Goal: Transaction & Acquisition: Obtain resource

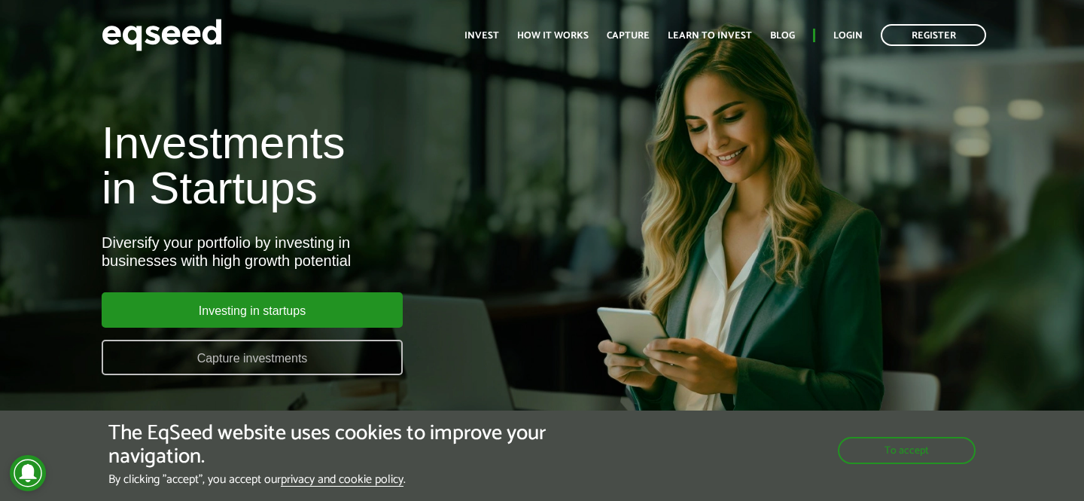
click at [291, 359] on font "Capture investments" at bounding box center [252, 358] width 111 height 13
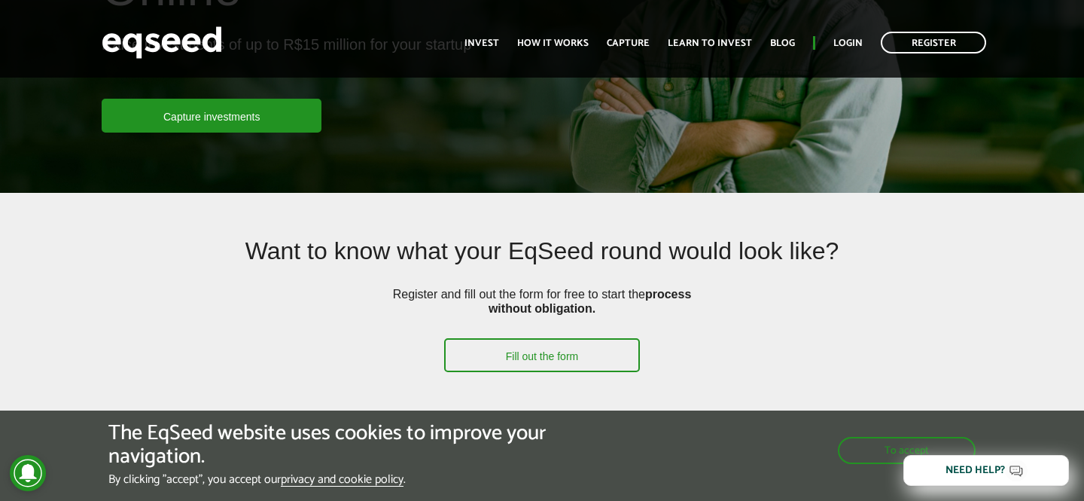
scroll to position [247, 0]
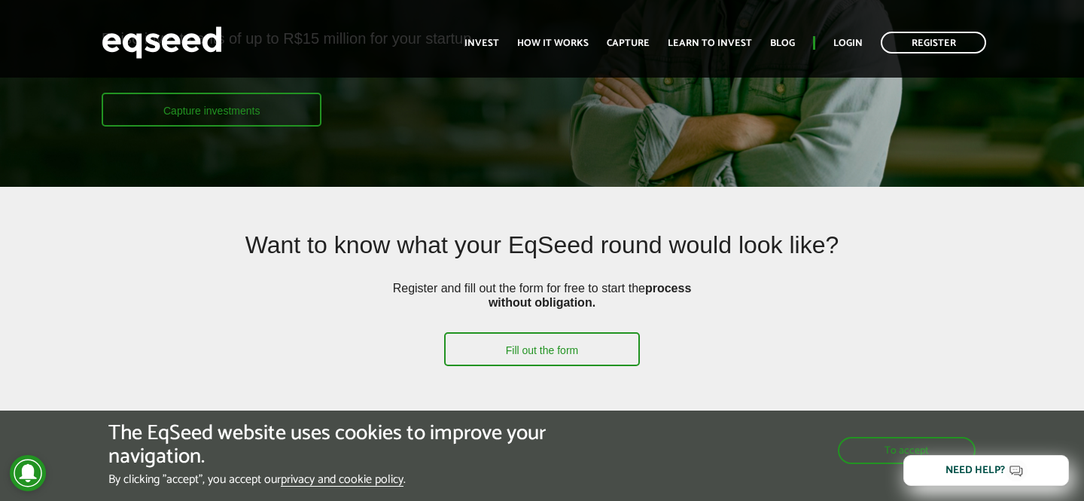
click at [262, 125] on link "Capture investments" at bounding box center [212, 110] width 220 height 34
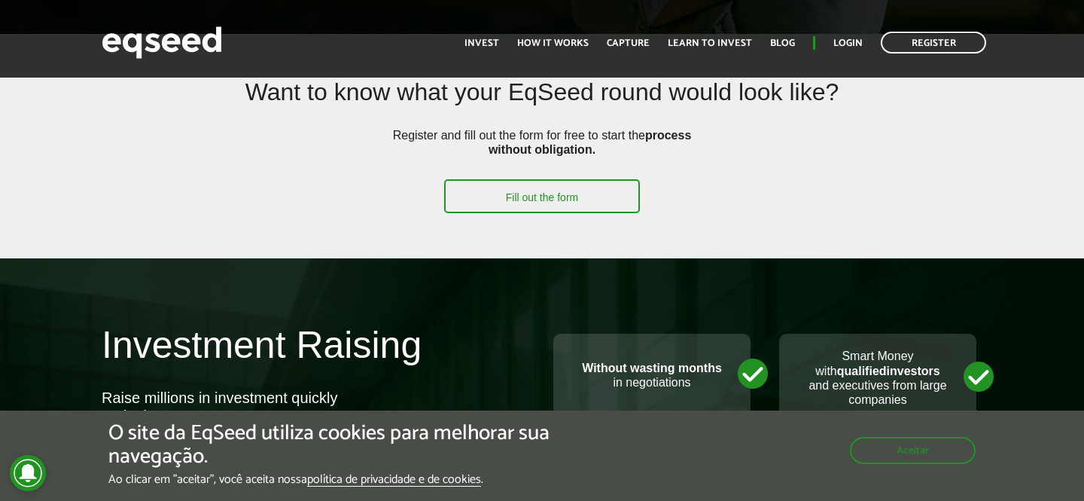
scroll to position [461, 0]
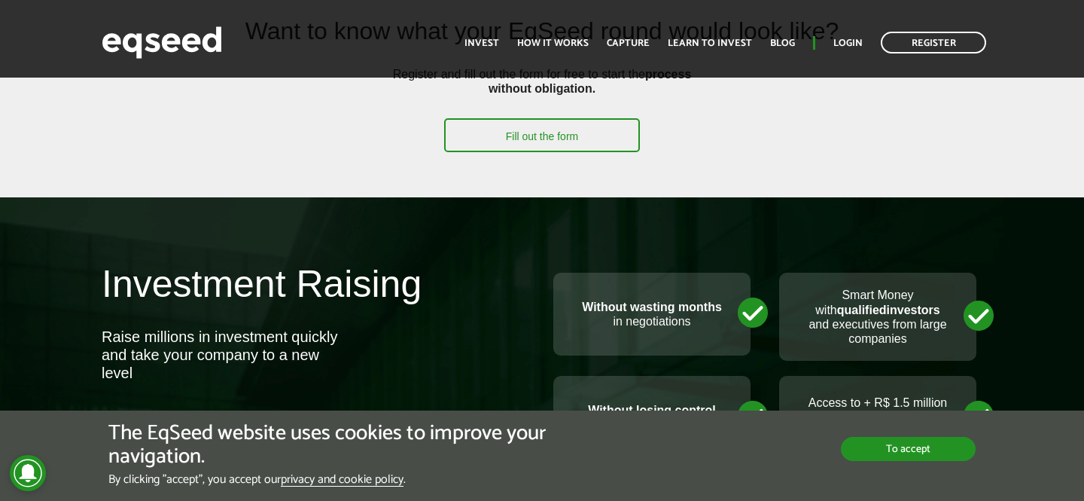
click at [857, 454] on button "To accept" at bounding box center [908, 449] width 135 height 24
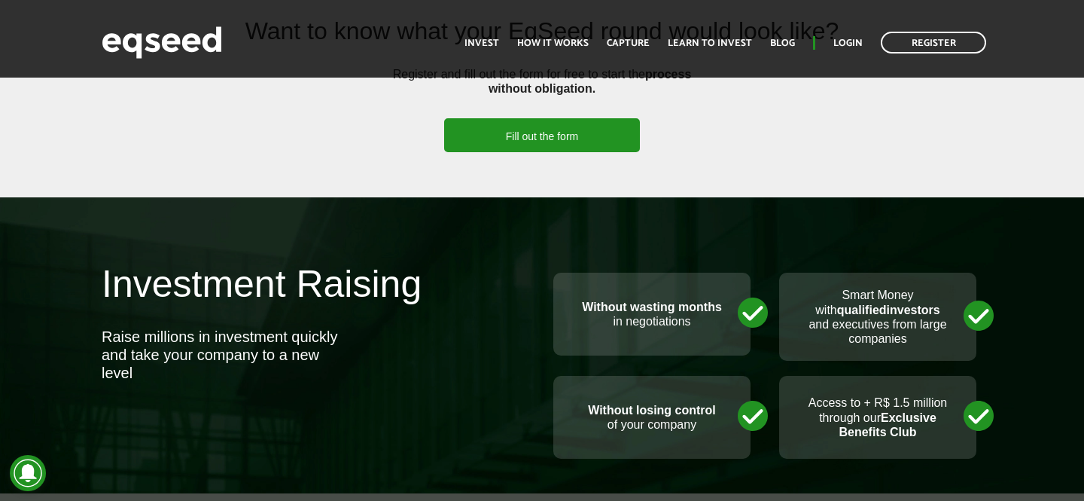
click at [587, 128] on link "Fill out the form" at bounding box center [542, 135] width 196 height 34
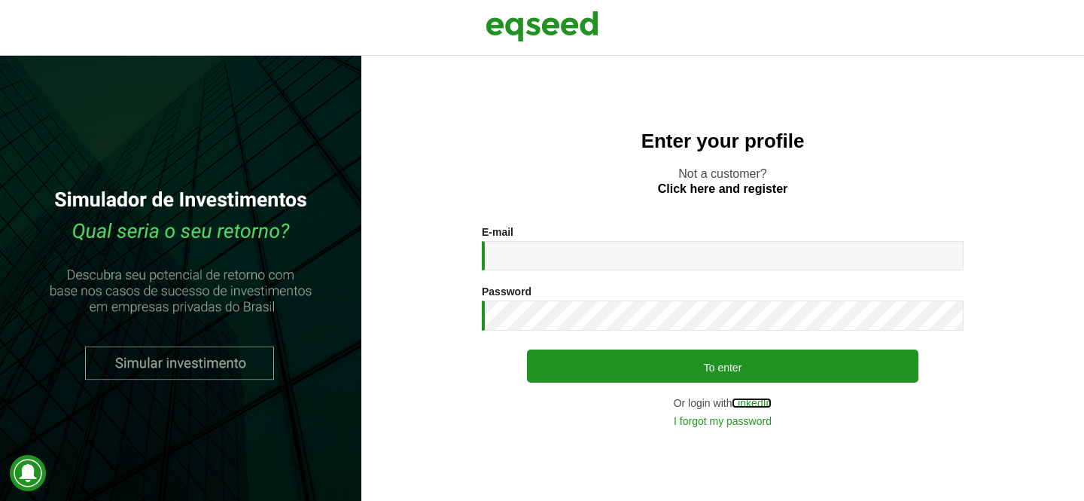
click at [748, 403] on font "LinkedIn" at bounding box center [752, 403] width 40 height 12
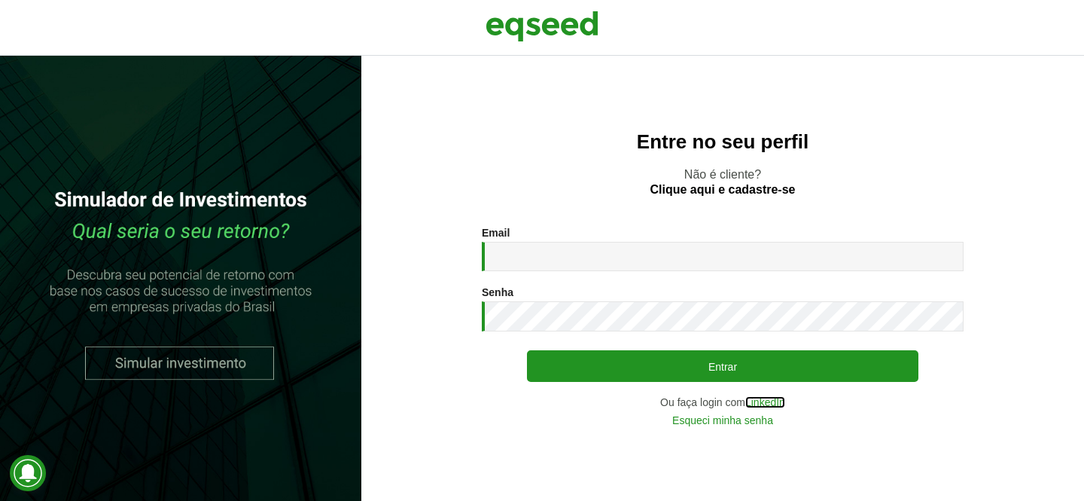
click at [758, 401] on link "LinkedIn" at bounding box center [765, 402] width 40 height 11
click at [608, 137] on h2 "Entre no seu perfil" at bounding box center [723, 142] width 663 height 22
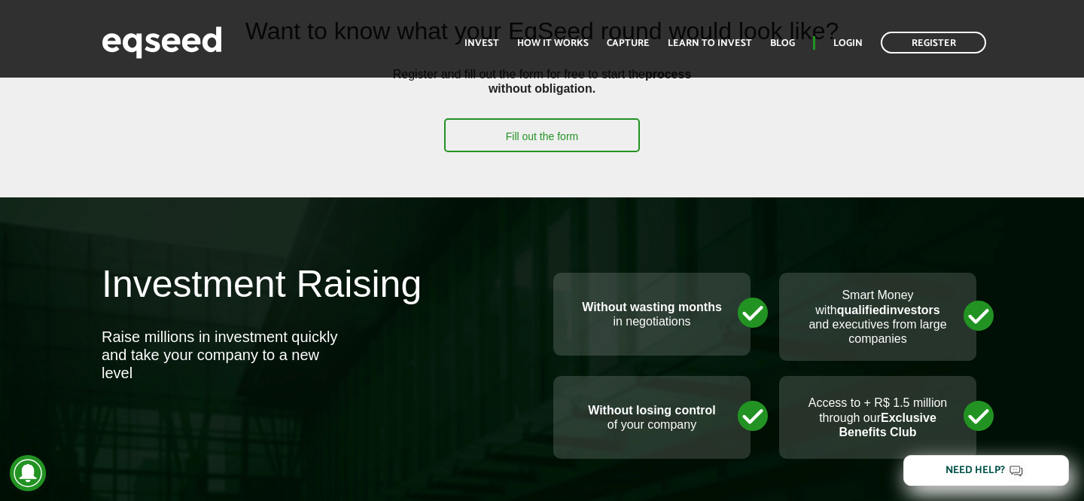
click at [649, 166] on article "Want to know what your EqSeed round would look like? Register and fill out the …" at bounding box center [542, 85] width 1084 height 225
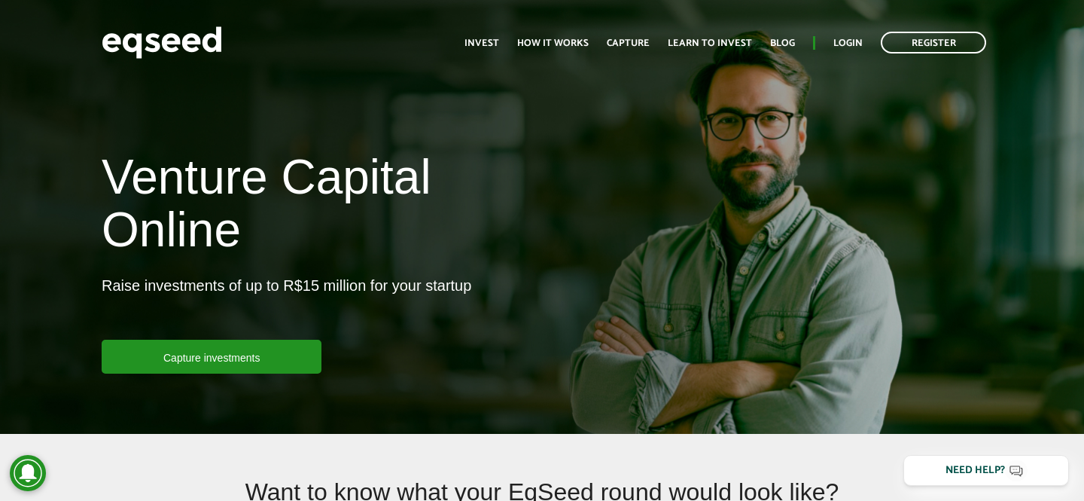
click at [401, 199] on font "Venture Capital Online" at bounding box center [267, 203] width 330 height 107
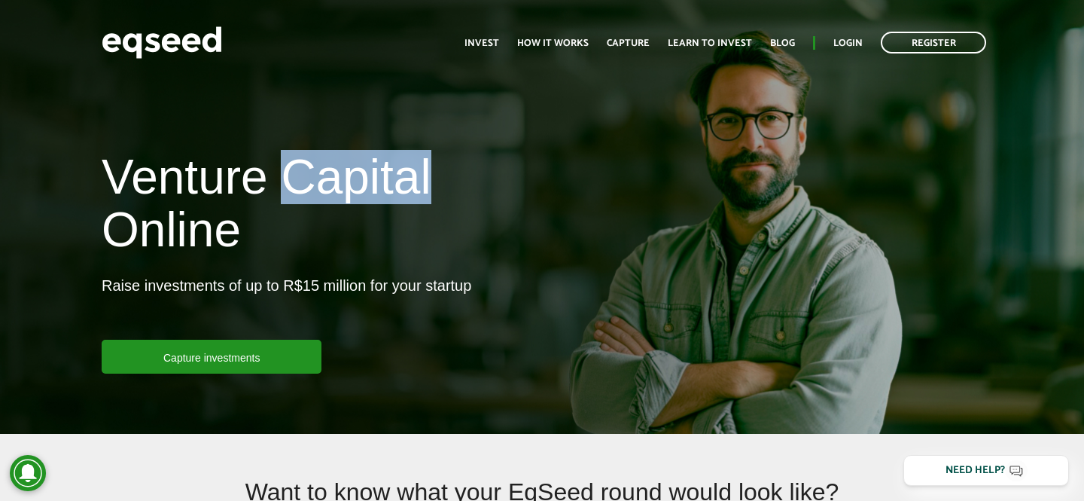
click at [401, 199] on font "Venture Capital Online" at bounding box center [267, 203] width 330 height 107
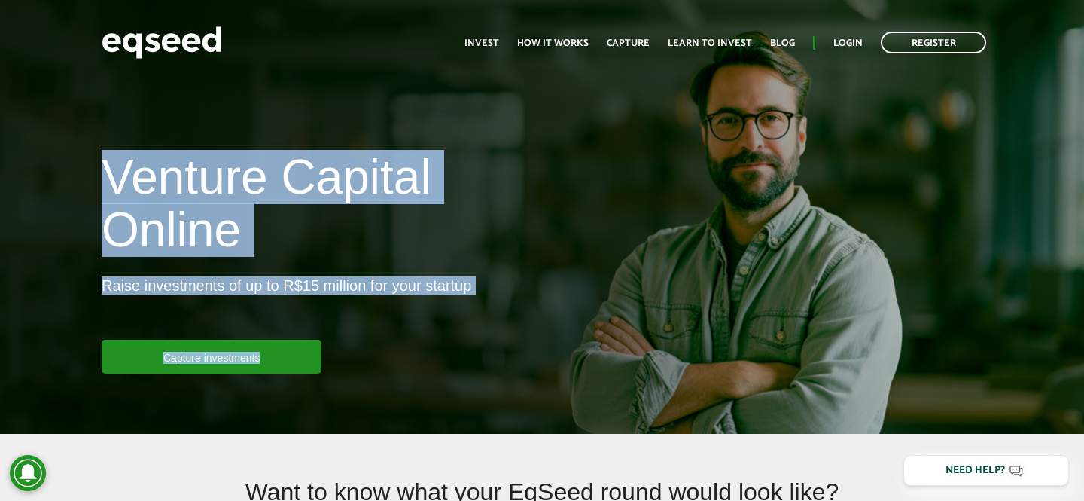
drag, startPoint x: 401, startPoint y: 199, endPoint x: 337, endPoint y: 406, distance: 216.7
click at [337, 406] on article "Venture Capital Online Raise investments of up to R$15 million for your startup…" at bounding box center [542, 217] width 1084 height 434
click at [328, 395] on article "Venture Capital Online Raise investments of up to R$15 million for your startup…" at bounding box center [542, 217] width 1084 height 434
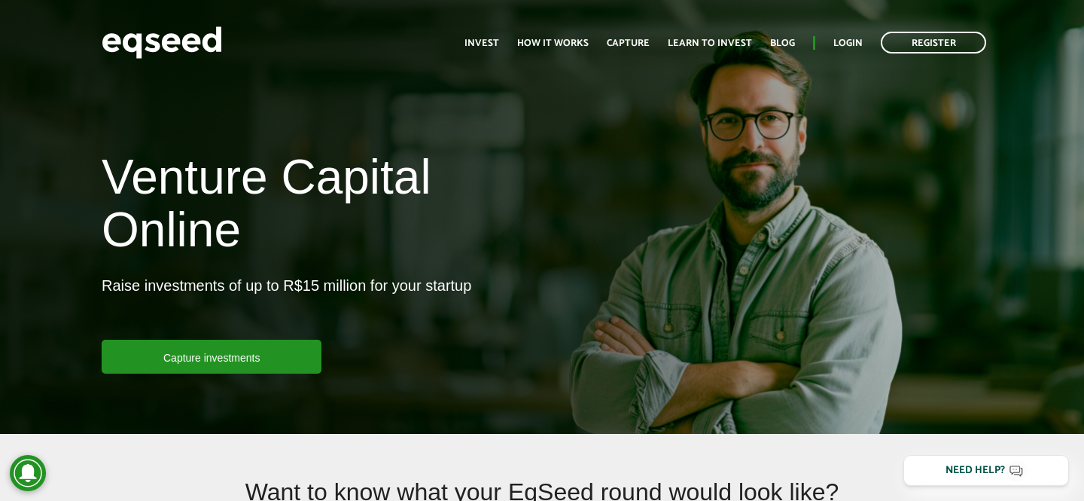
click at [328, 395] on article "Venture Capital Online Raise investments of up to R$15 million for your startup…" at bounding box center [542, 217] width 1084 height 434
